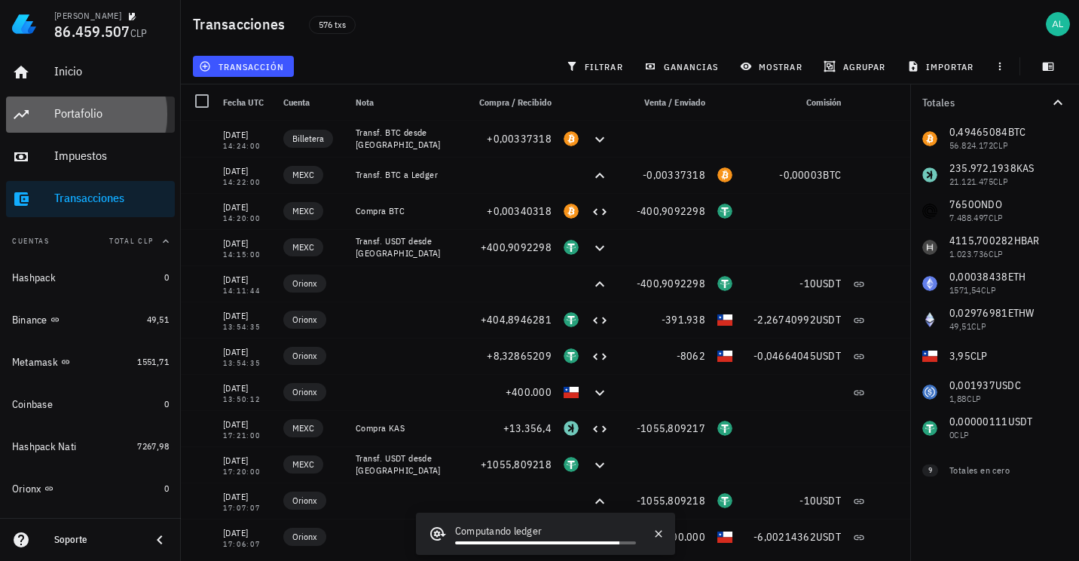
click at [101, 101] on div "Portafolio" at bounding box center [111, 114] width 115 height 34
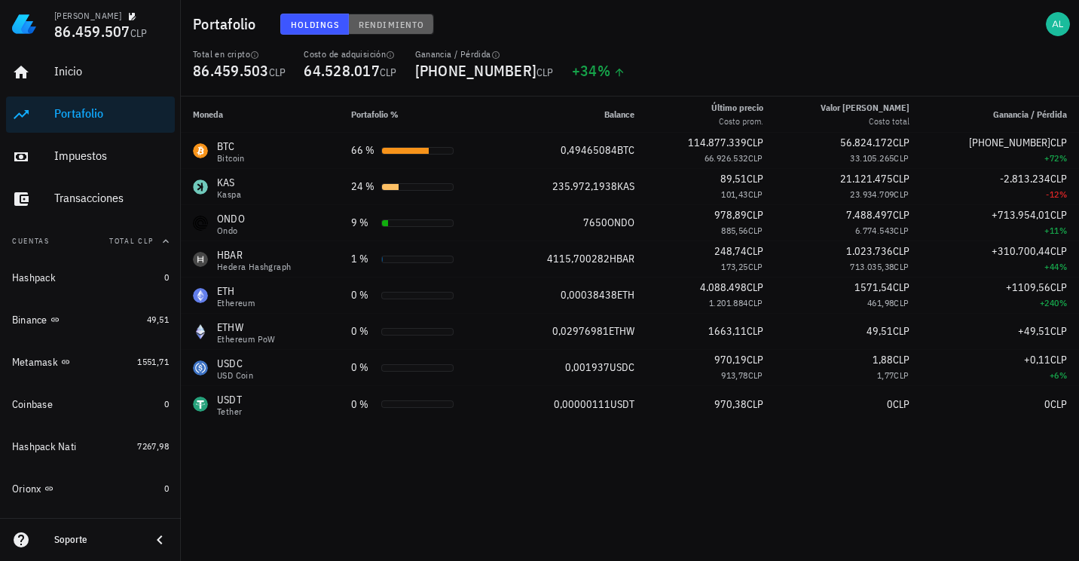
click at [367, 19] on span "Rendimiento" at bounding box center [391, 24] width 66 height 11
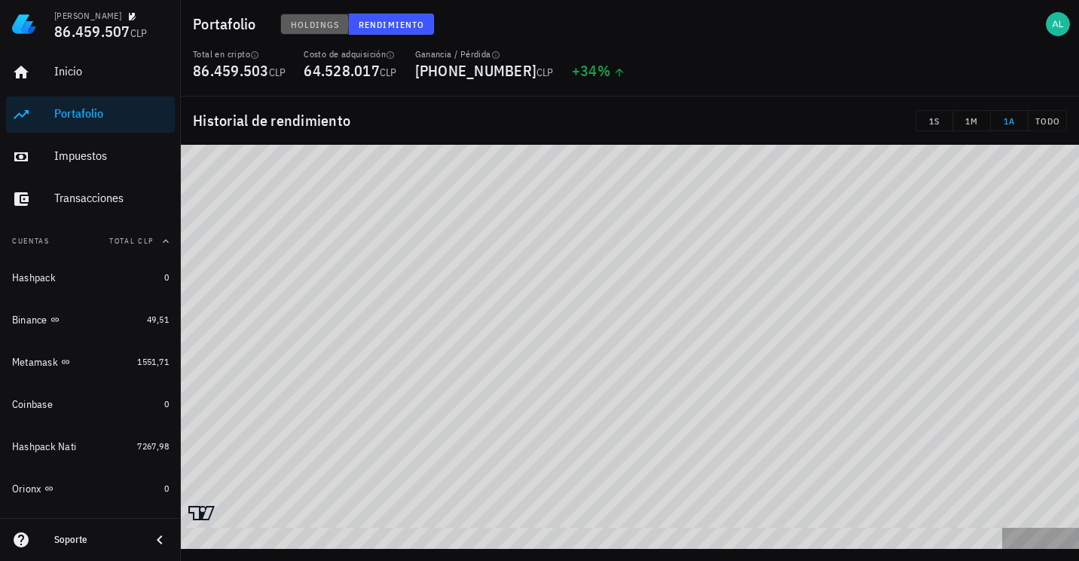
click at [300, 28] on span "Holdings" at bounding box center [315, 24] width 50 height 11
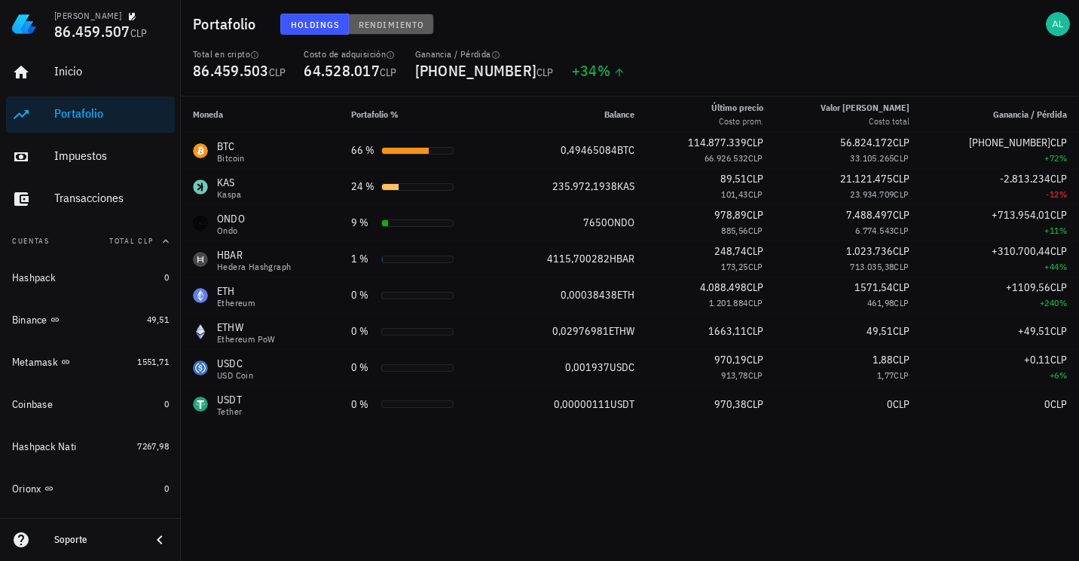
click at [393, 15] on button "Rendimiento" at bounding box center [391, 24] width 85 height 21
